Goal: Transaction & Acquisition: Purchase product/service

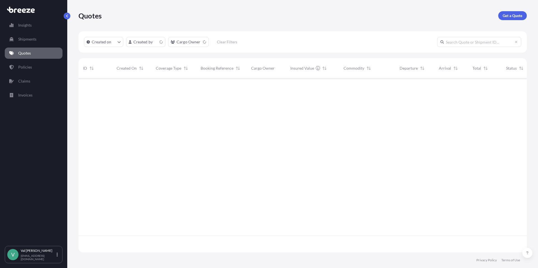
scroll to position [173, 444]
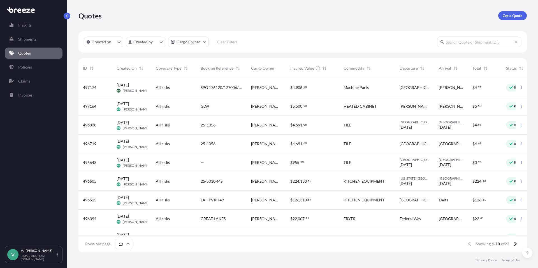
click at [168, 106] on span "All risks" at bounding box center [163, 107] width 14 height 6
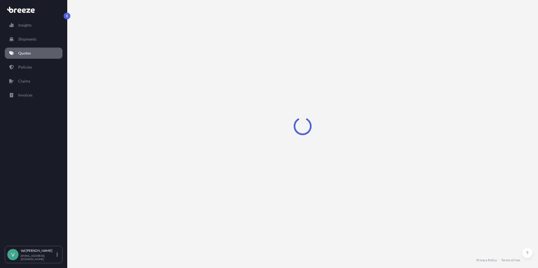
select select "Road"
select select "1"
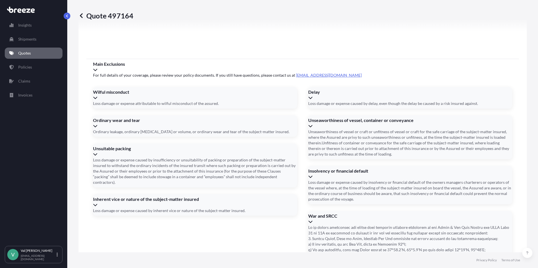
scroll to position [710, 0]
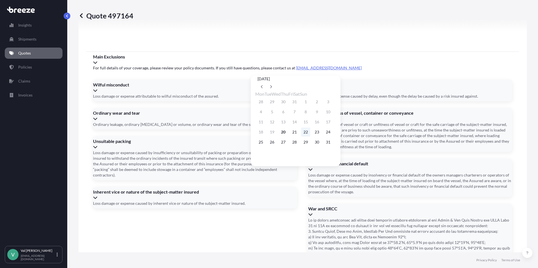
click at [310, 134] on button "22" at bounding box center [305, 132] width 9 height 9
type input "[DATE]"
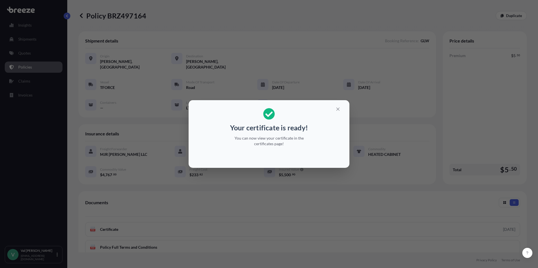
click at [195, 17] on div "Your certificate is ready! You can now view your certificate in the certificate…" at bounding box center [269, 134] width 538 height 268
